Goal: Task Accomplishment & Management: Use online tool/utility

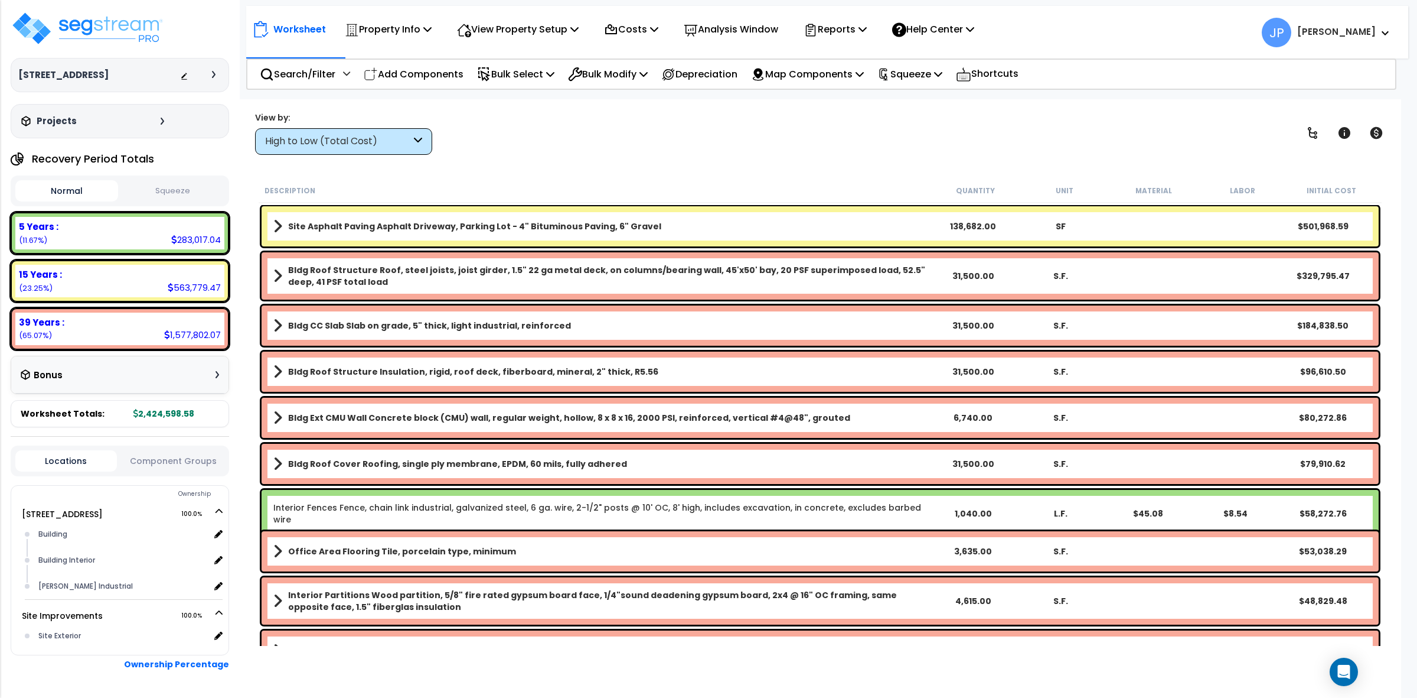
click at [384, 128] on div "High to Low (Total Cost)" at bounding box center [343, 141] width 177 height 27
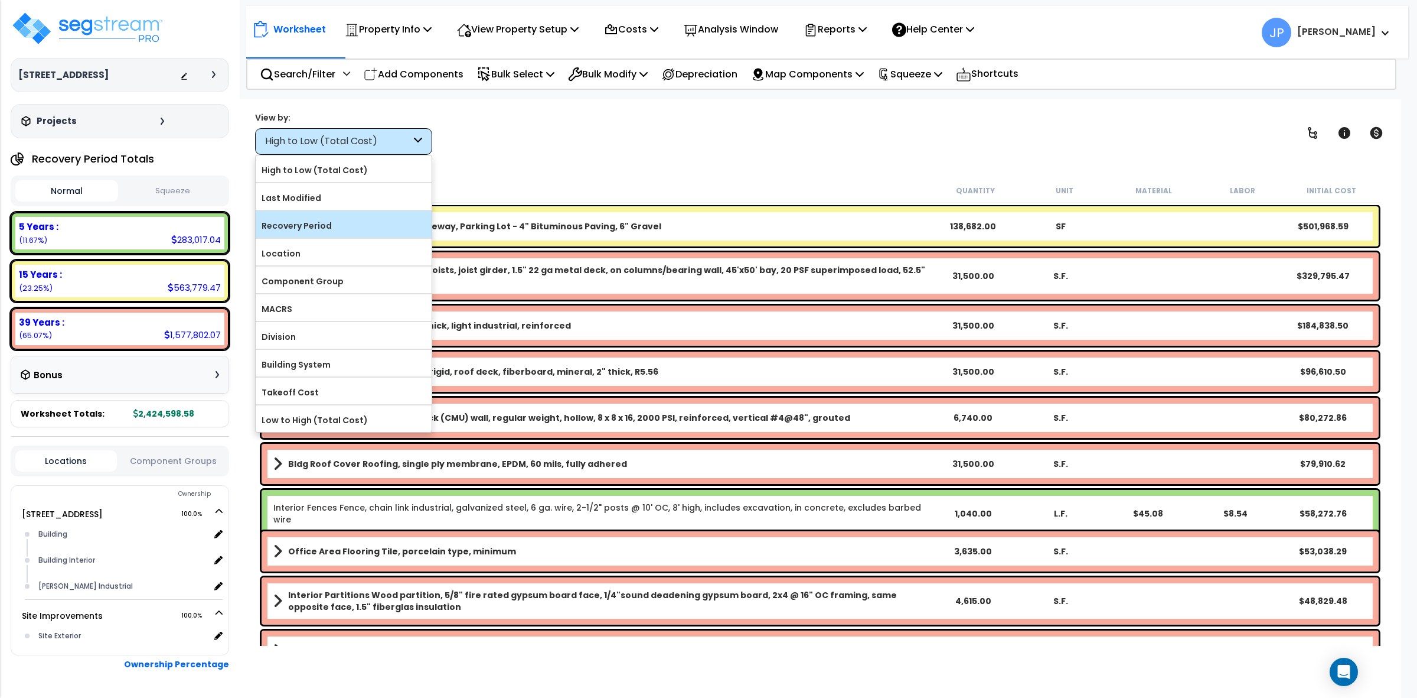
click at [370, 222] on label "Recovery Period" at bounding box center [344, 226] width 176 height 18
click at [0, 0] on input "Recovery Period" at bounding box center [0, 0] width 0 height 0
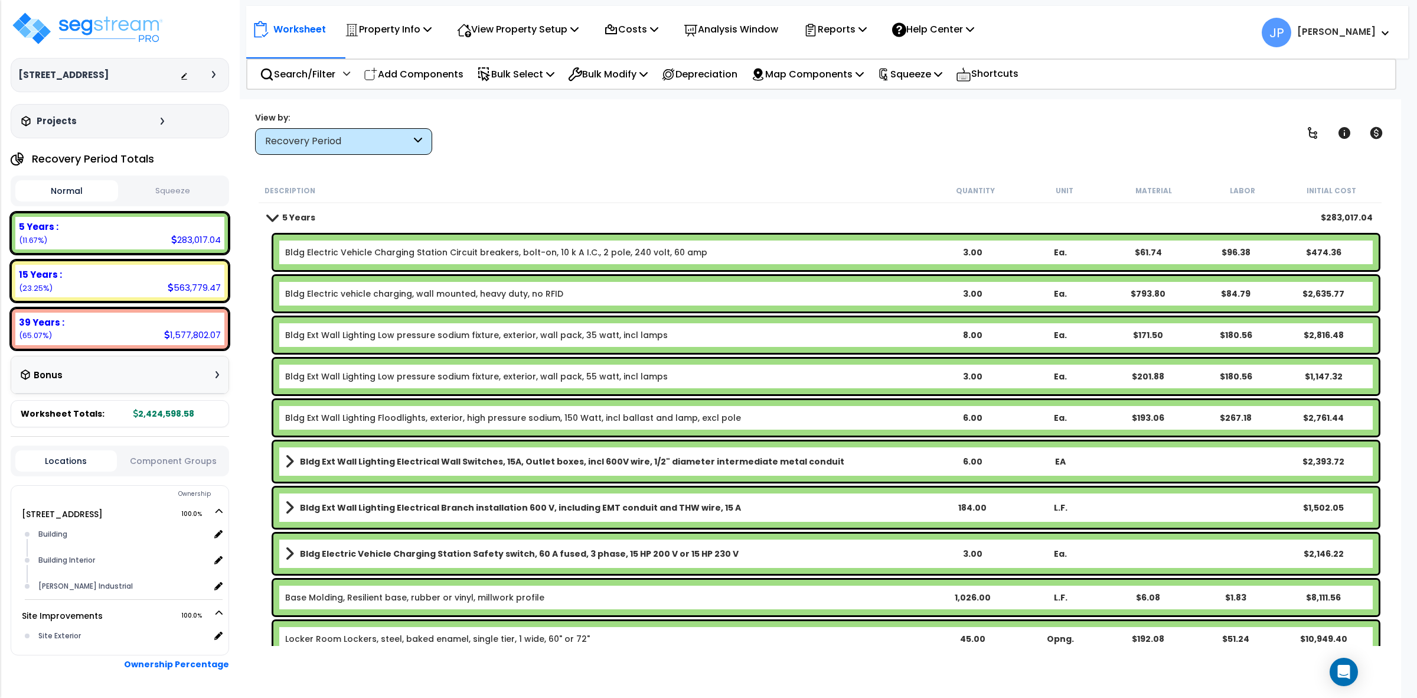
click at [578, 167] on div "Worksheet Property Info Property Setup Add Property Unit Template property Clon…" at bounding box center [820, 448] width 1162 height 698
click at [764, 128] on div "View by: Recovery Period High to Low (Total Cost)" at bounding box center [820, 133] width 1139 height 44
click at [830, 146] on div "View by: Recovery Period High to Low (Total Cost)" at bounding box center [820, 133] width 1139 height 44
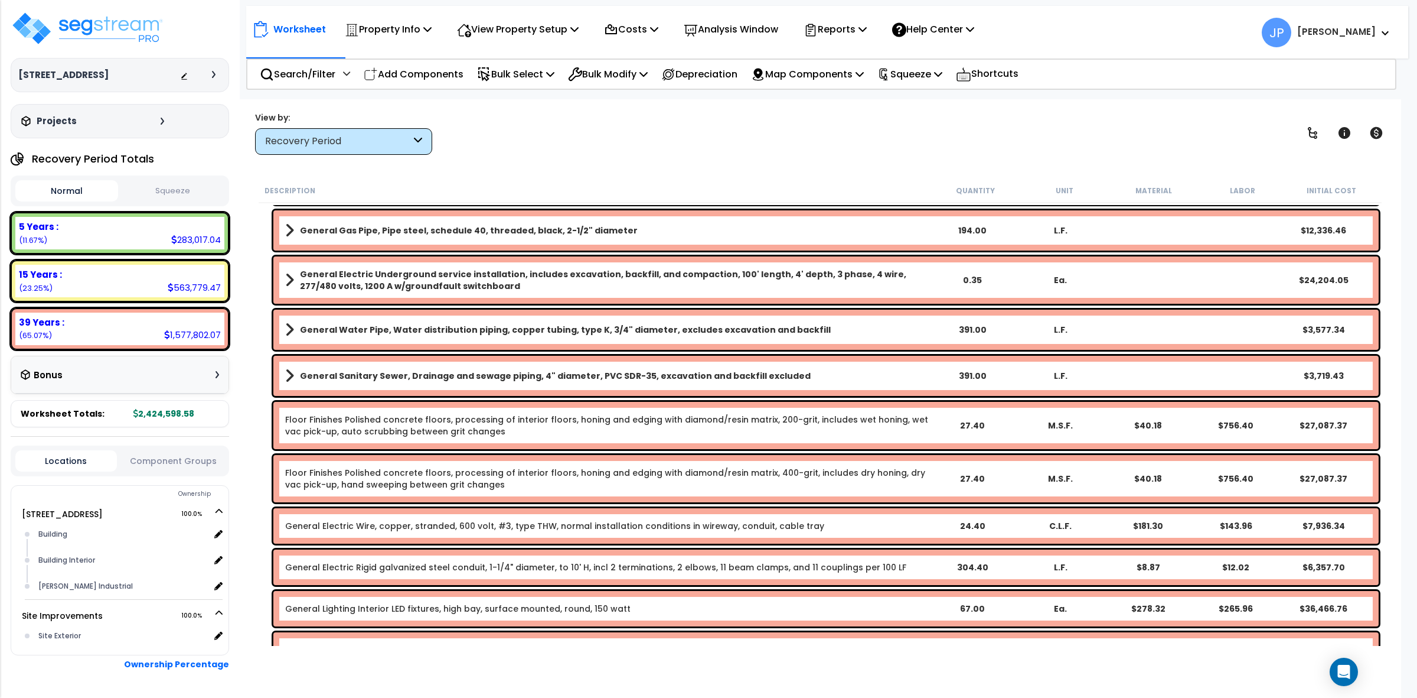
scroll to position [6231, 0]
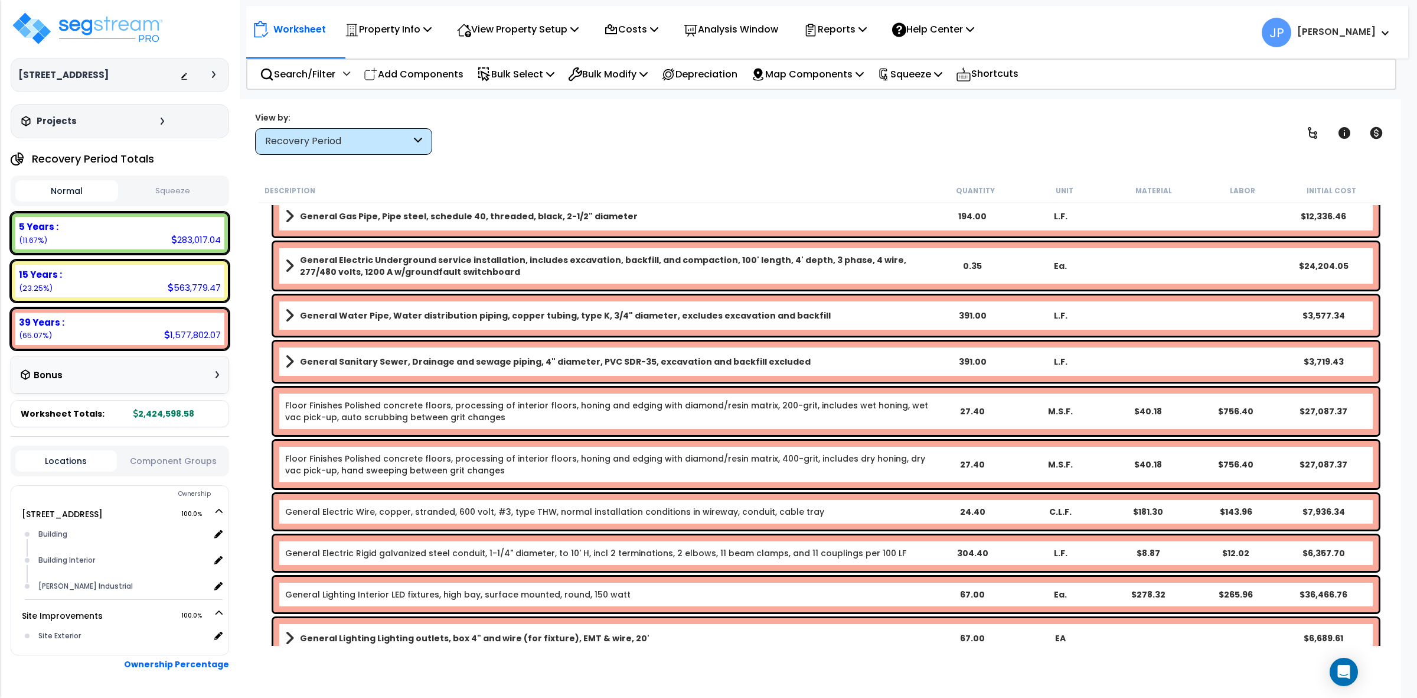
click at [445, 267] on b "General Electric Underground service installation, includes excavation, backfil…" at bounding box center [614, 266] width 628 height 24
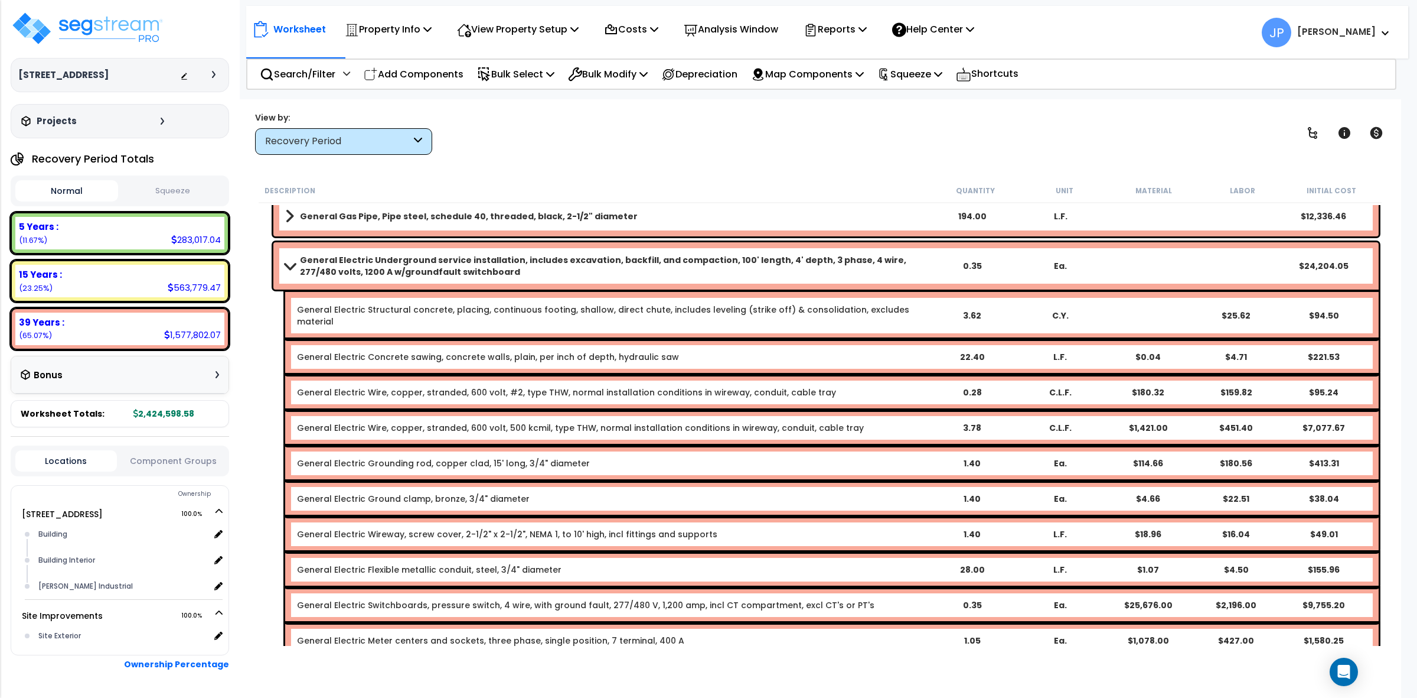
click at [445, 267] on b "General Electric Underground service installation, includes excavation, backfil…" at bounding box center [614, 266] width 628 height 24
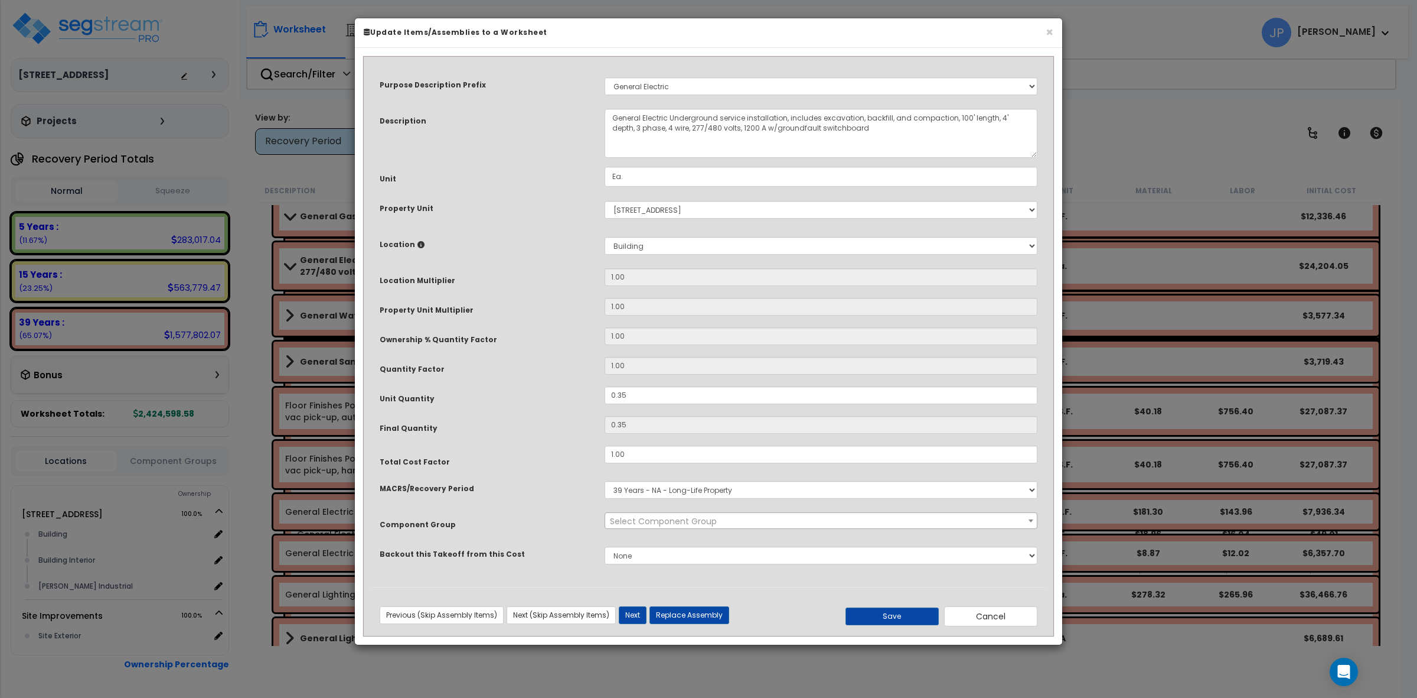
select select "35479"
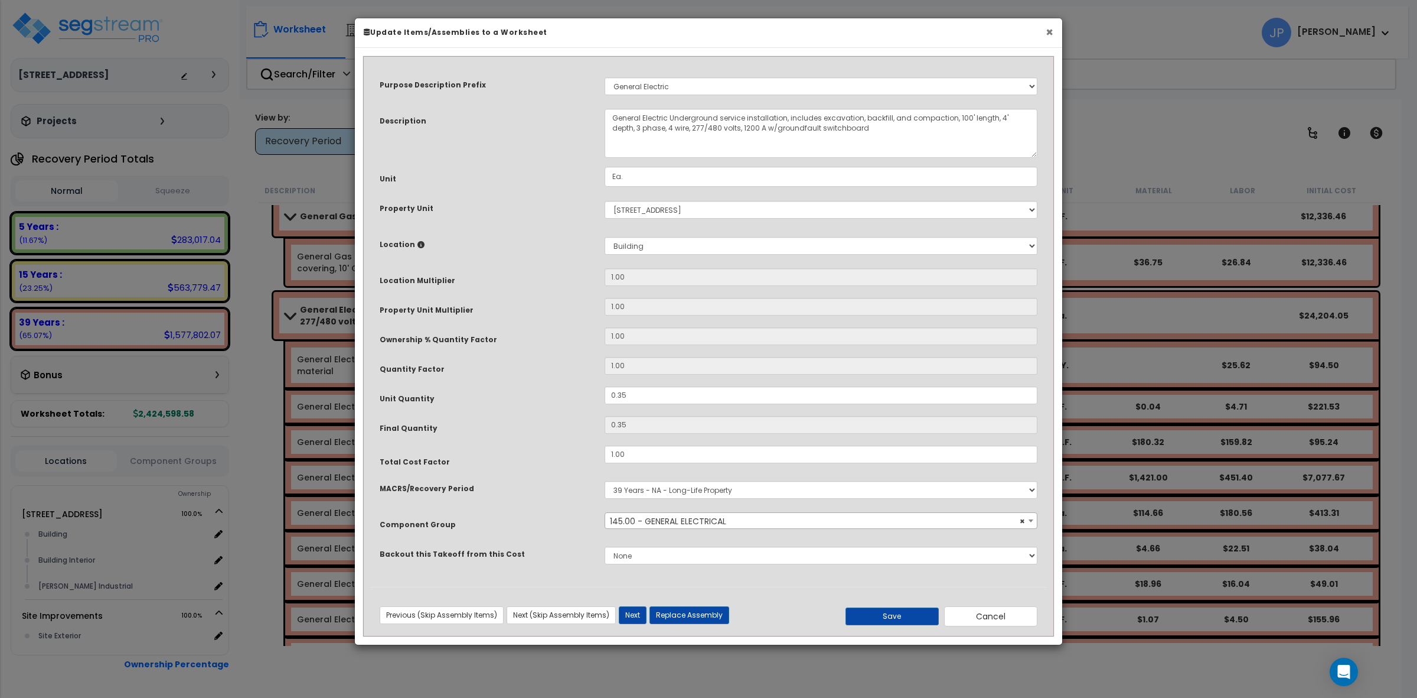
click at [1050, 32] on button "×" at bounding box center [1050, 32] width 8 height 12
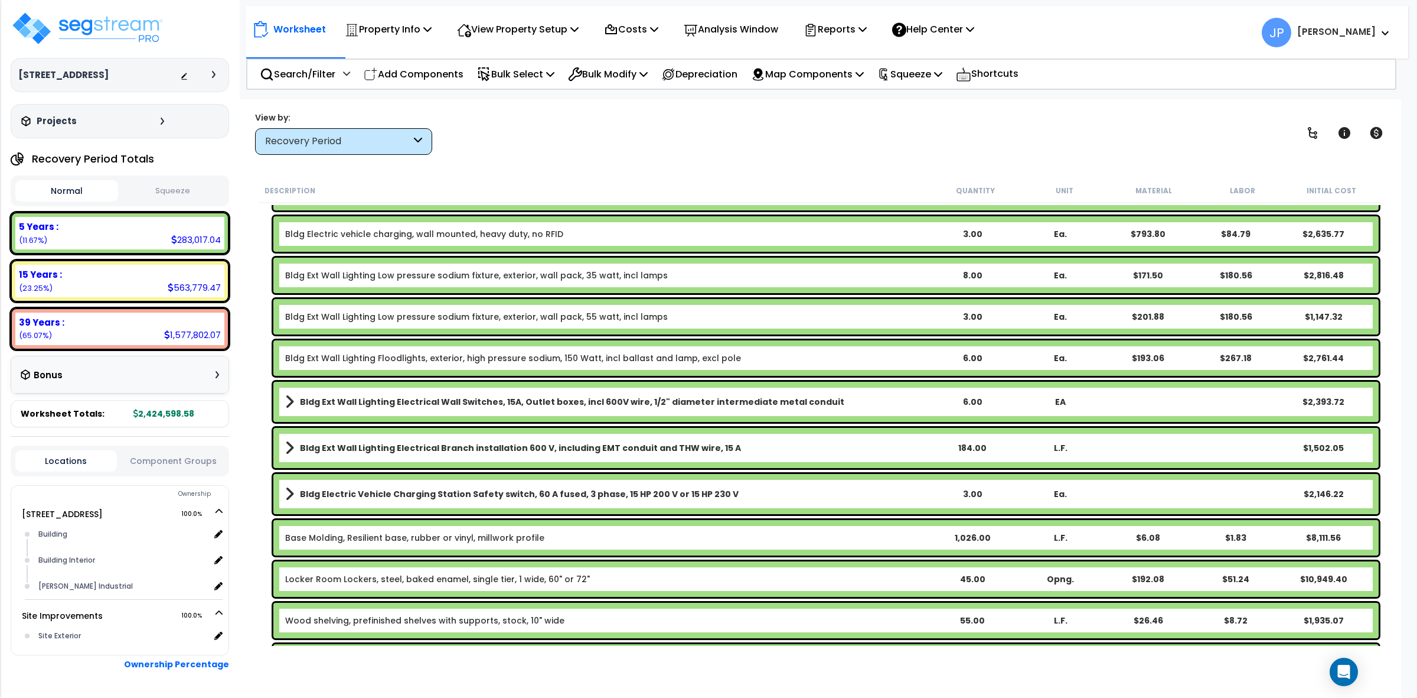
scroll to position [0, 0]
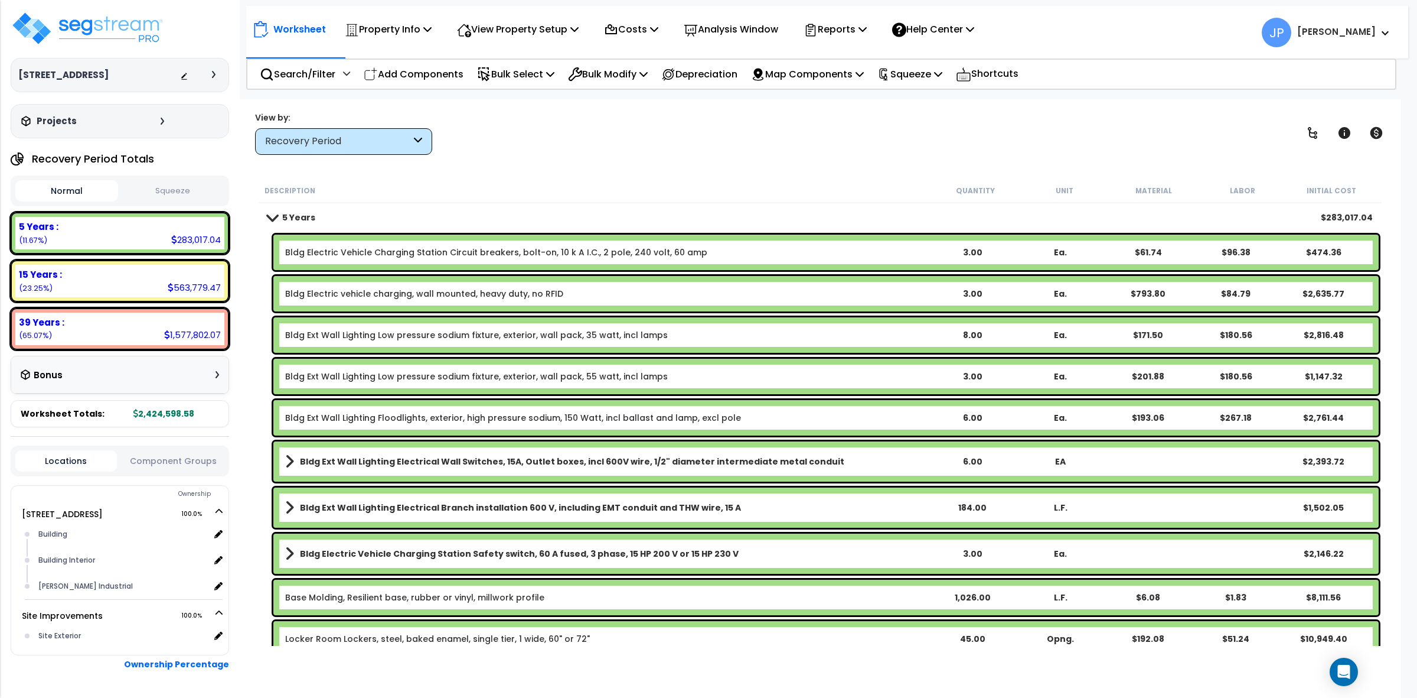
click at [606, 168] on div "Worksheet Property Info Property Setup Add Property Unit Template property Clon…" at bounding box center [820, 448] width 1162 height 698
click at [553, 160] on div "Worksheet Property Info Property Setup Add Property Unit Template property Clon…" at bounding box center [820, 448] width 1162 height 698
